Goal: Book appointment/travel/reservation

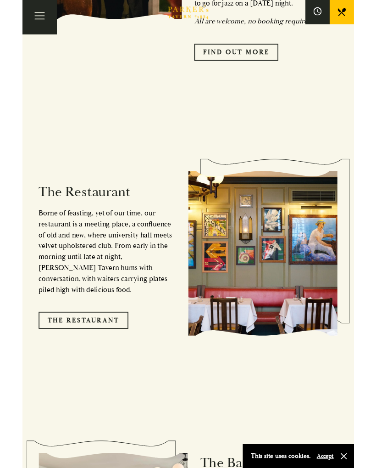
scroll to position [805, 0]
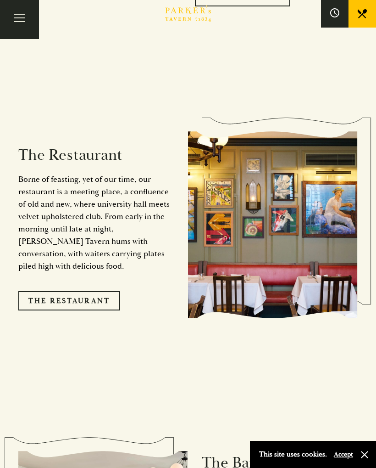
click at [92, 291] on link "The Restaurant" at bounding box center [69, 300] width 102 height 19
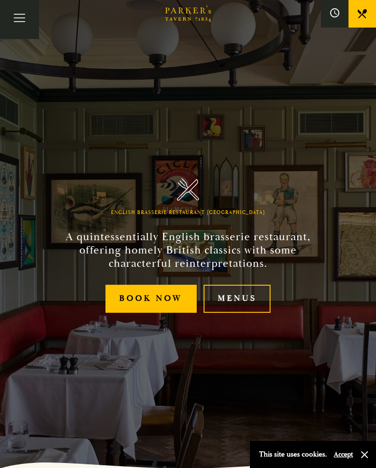
click at [242, 296] on link "Menus" at bounding box center [237, 299] width 67 height 28
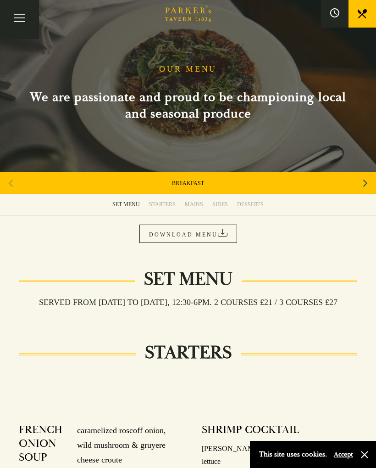
click at [164, 209] on link "STARTERS" at bounding box center [163, 204] width 36 height 21
click at [165, 206] on div "STARTERS" at bounding box center [162, 204] width 27 height 7
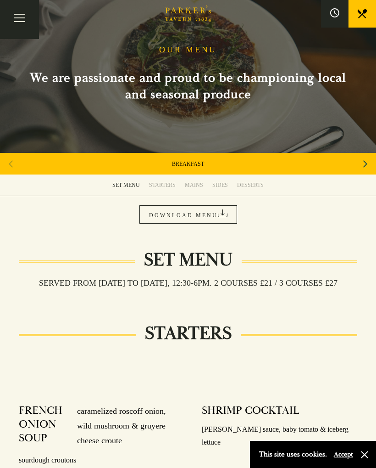
scroll to position [18, 0]
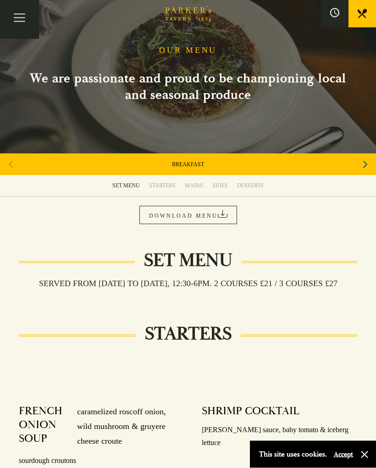
click at [199, 181] on link "MAINS" at bounding box center [194, 185] width 28 height 21
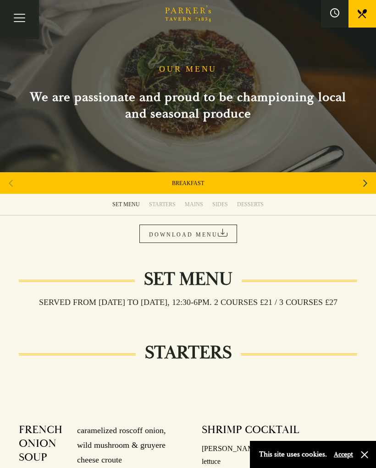
click at [28, 21] on button "Toggle navigation" at bounding box center [19, 19] width 39 height 39
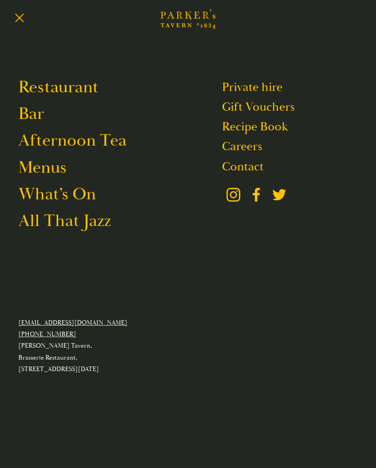
scroll to position [2, 0]
click at [52, 169] on link "Menus" at bounding box center [42, 168] width 48 height 22
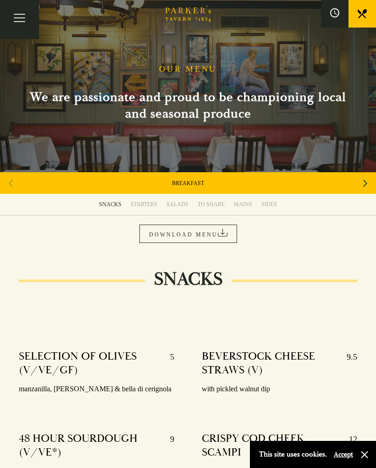
click at [21, 18] on button "Toggle navigation" at bounding box center [19, 19] width 39 height 39
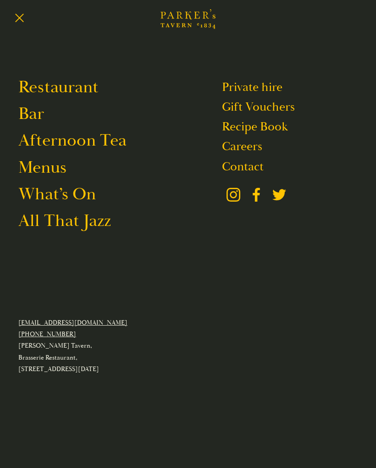
click at [84, 79] on link "Restaurant" at bounding box center [58, 87] width 80 height 22
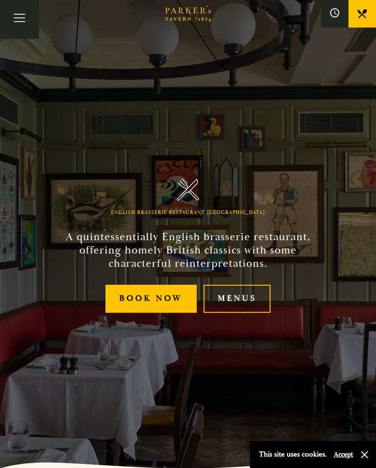
click at [163, 300] on link "Book Now" at bounding box center [151, 299] width 91 height 28
